Goal: Information Seeking & Learning: Learn about a topic

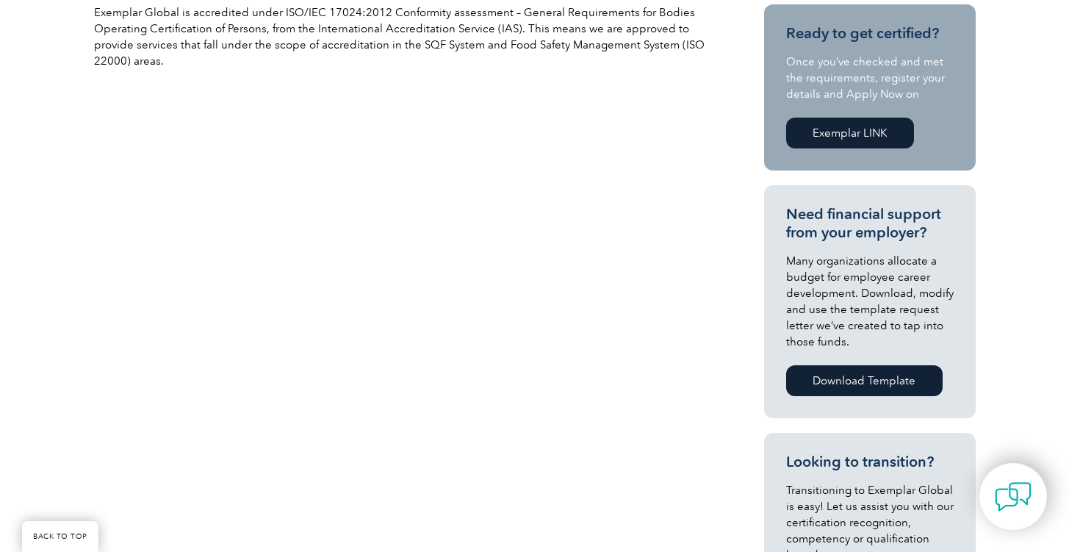
scroll to position [499, 0]
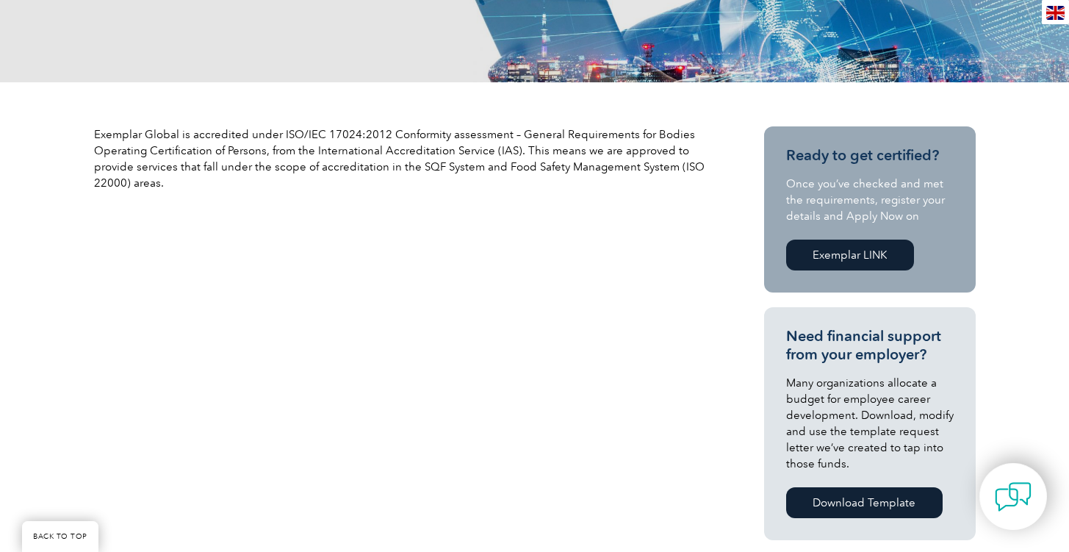
scroll to position [368, 0]
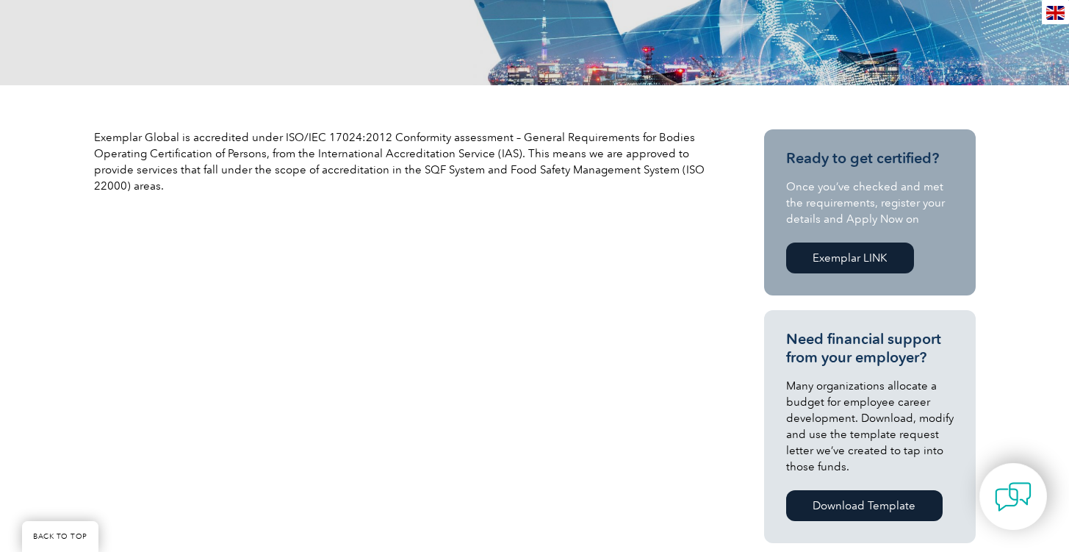
click at [836, 256] on link "Exemplar LINK" at bounding box center [850, 257] width 128 height 31
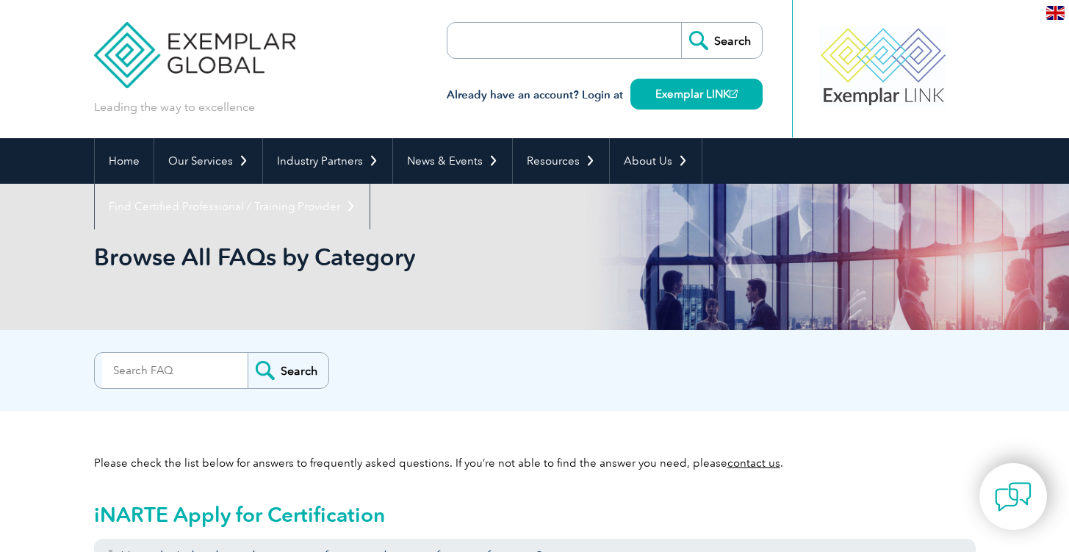
click at [220, 370] on input "search" at bounding box center [174, 370] width 145 height 35
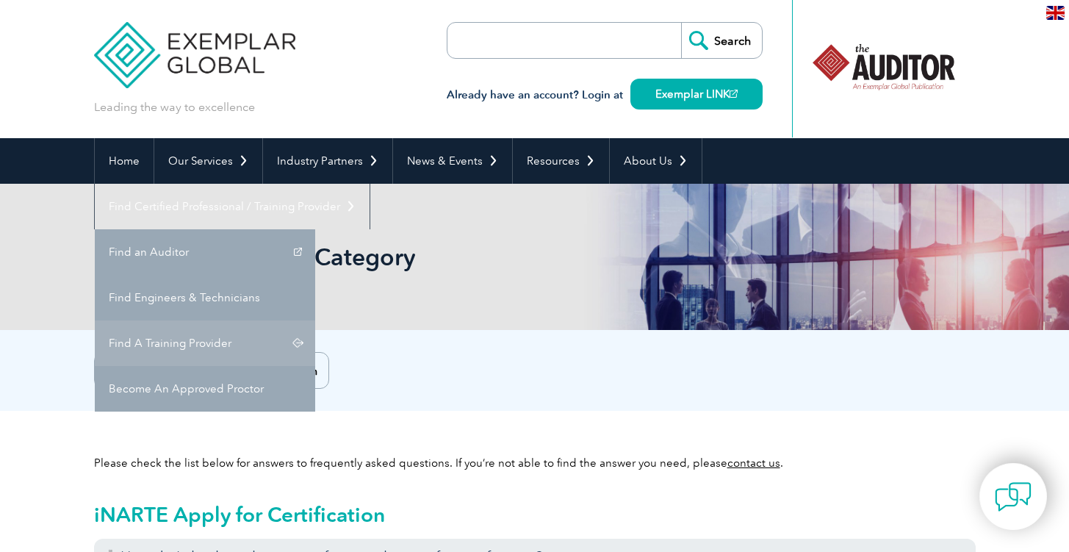
click at [315, 320] on link "Find A Training Provider" at bounding box center [205, 343] width 220 height 46
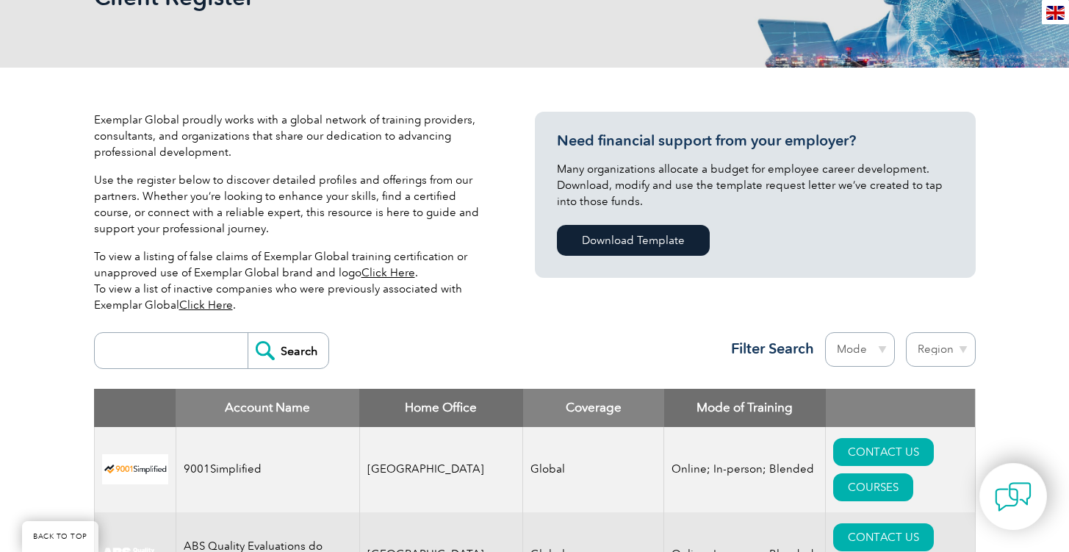
scroll to position [222, 0]
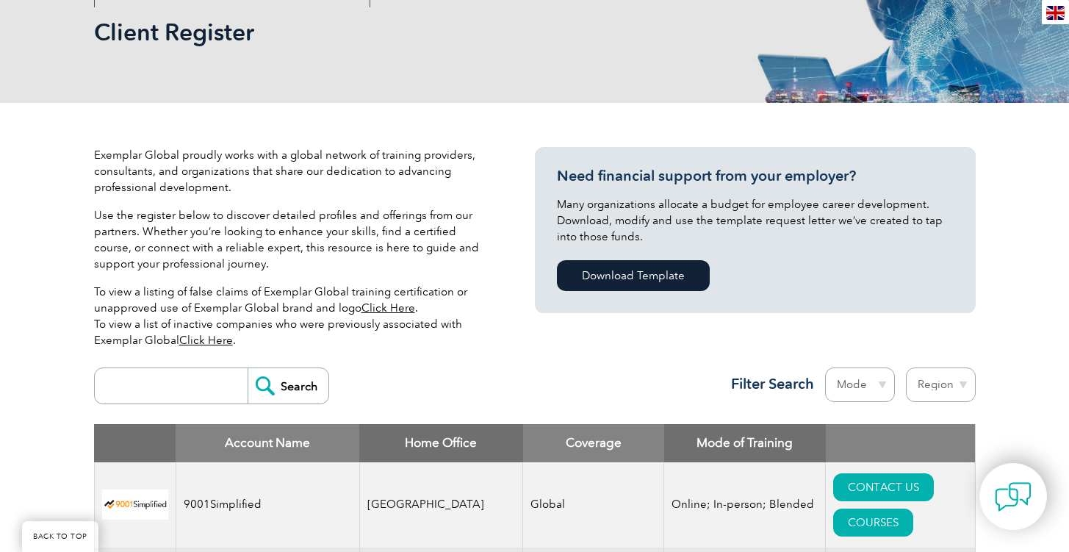
click at [198, 386] on input "search" at bounding box center [174, 385] width 145 height 35
type input "sri lanka"
click at [279, 380] on input "Search" at bounding box center [287, 385] width 81 height 35
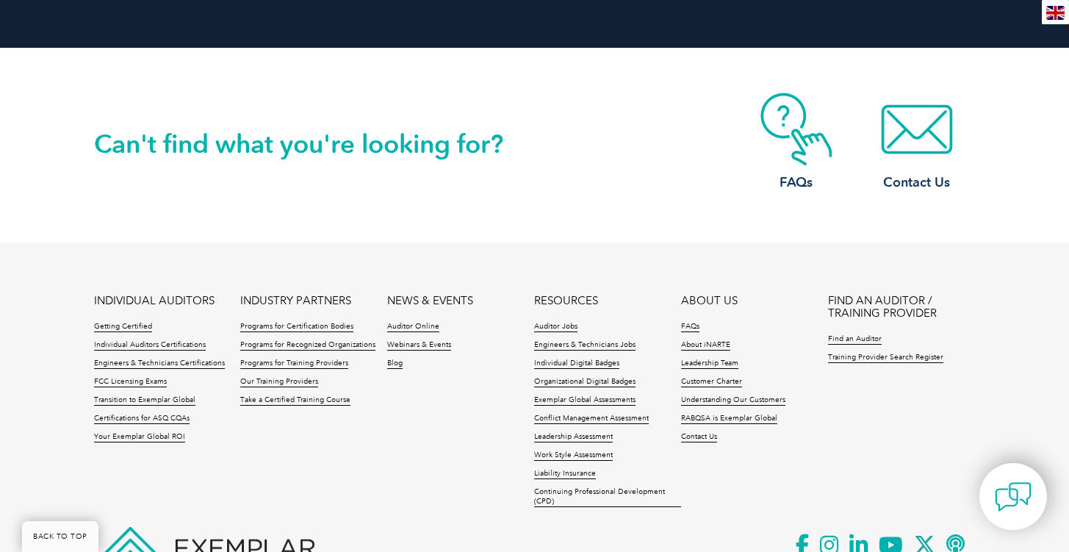
scroll to position [1528, 0]
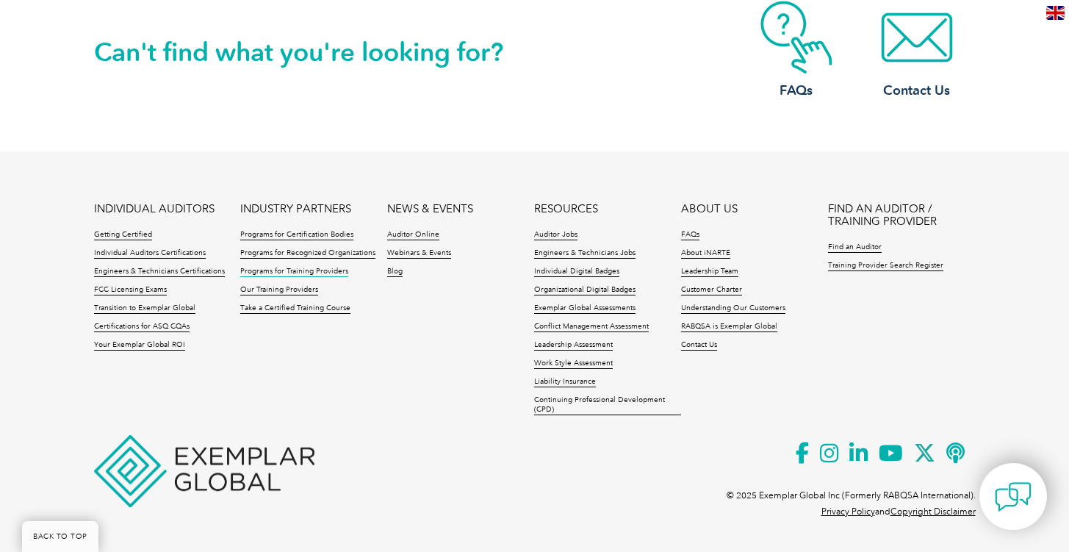
click at [314, 270] on link "Programs for Training Providers" at bounding box center [294, 272] width 108 height 10
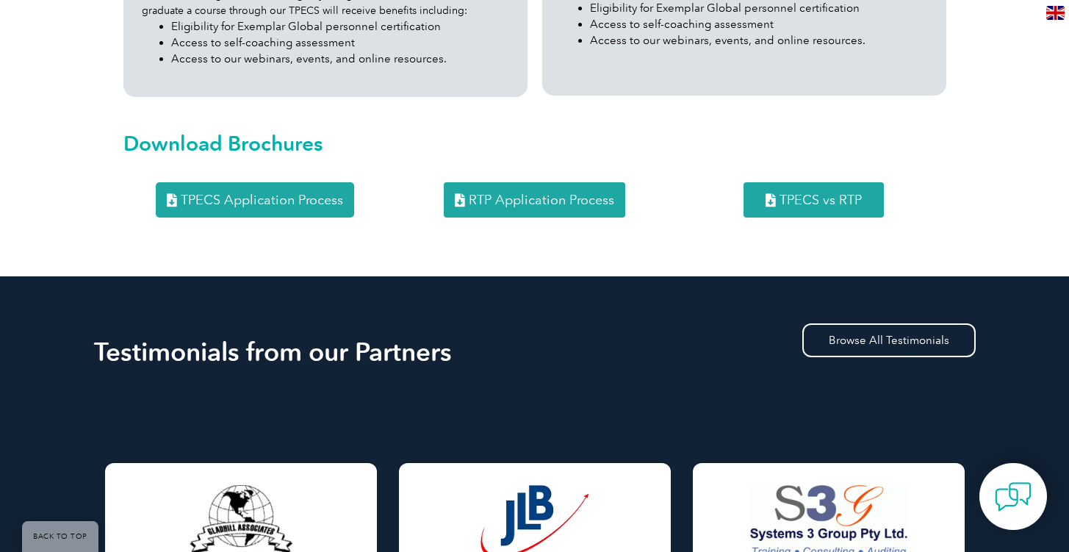
scroll to position [1777, 0]
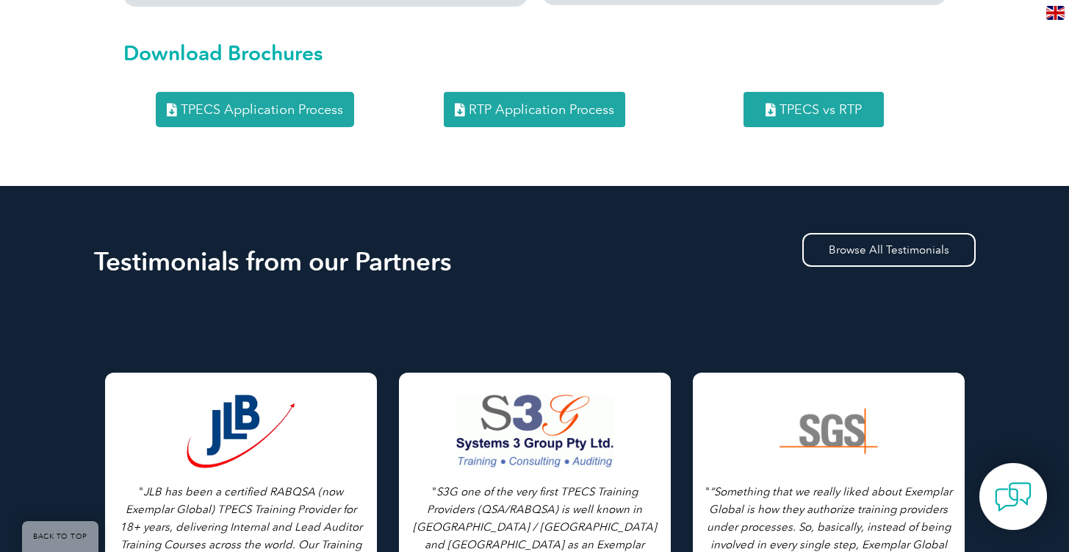
click at [822, 103] on span "TPECS vs RTP" at bounding box center [820, 109] width 82 height 13
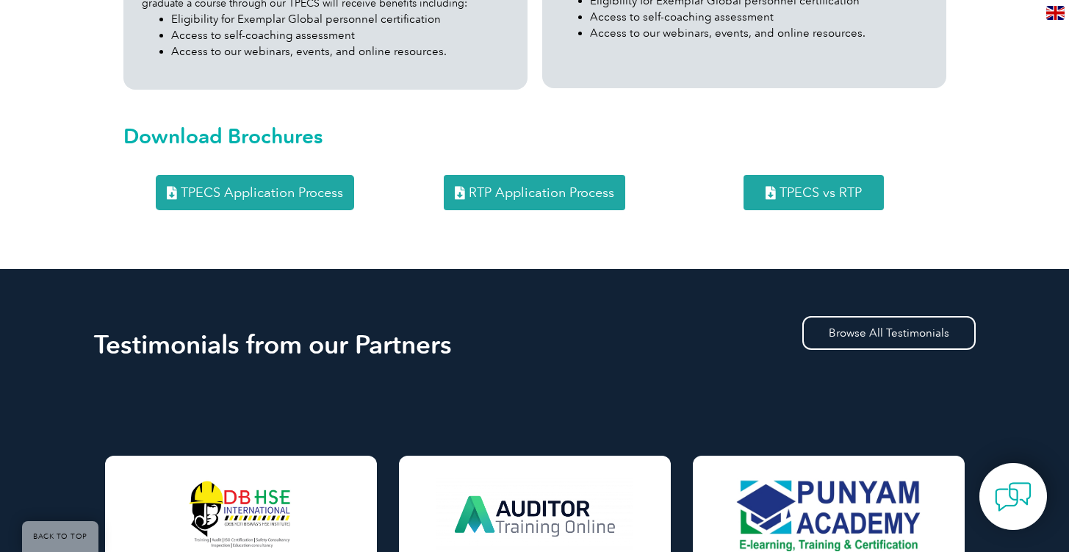
scroll to position [1679, 0]
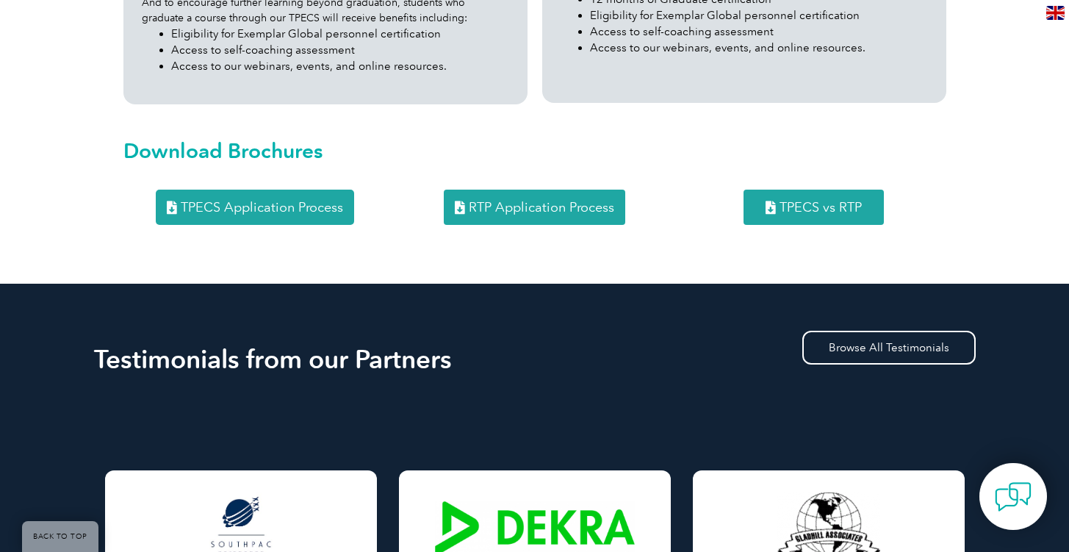
click at [494, 200] on span "RTP Application Process" at bounding box center [541, 206] width 145 height 13
